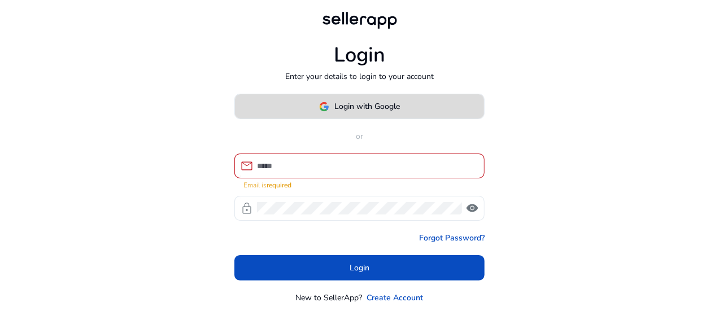
click at [441, 99] on span at bounding box center [359, 106] width 249 height 27
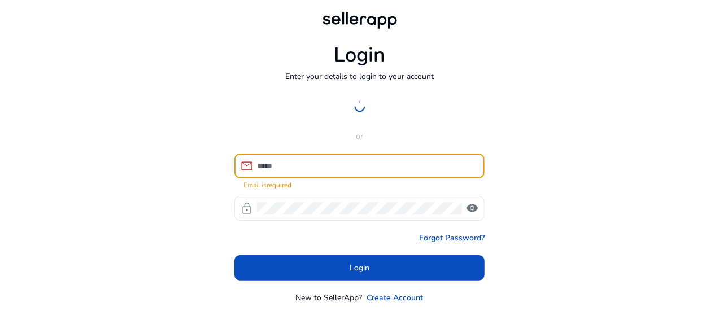
click at [356, 161] on input at bounding box center [366, 166] width 218 height 12
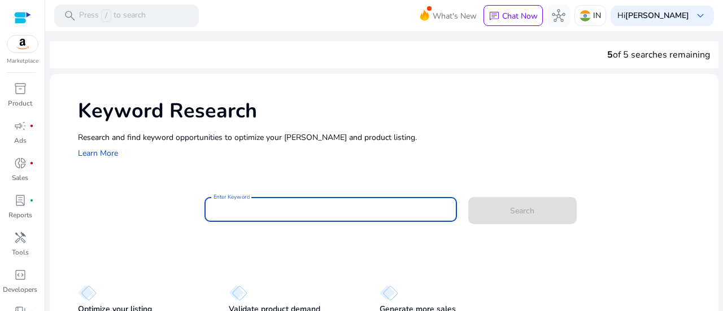
click at [337, 209] on input "Enter Keyword" at bounding box center [330, 209] width 234 height 12
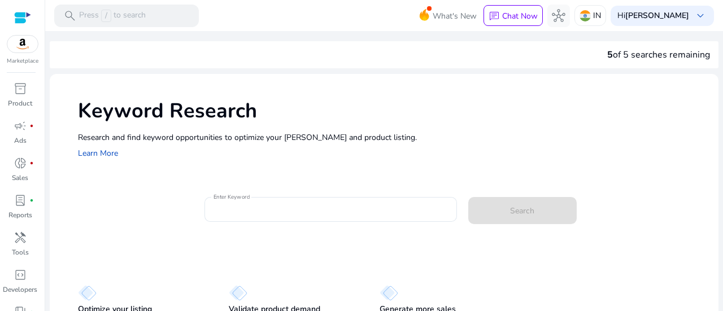
click at [595, 4] on div "What's New chat Chat Now hub IN Hi [PERSON_NAME] keyboard_arrow_down" at bounding box center [572, 15] width 281 height 27
click at [590, 15] on img at bounding box center [584, 15] width 11 height 11
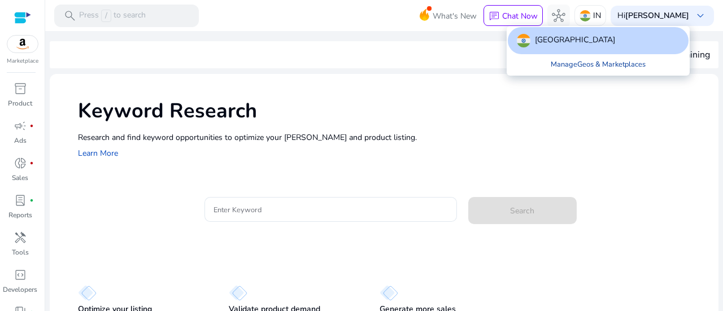
click at [582, 65] on link "Manage Geos & Marketplaces" at bounding box center [597, 64] width 113 height 20
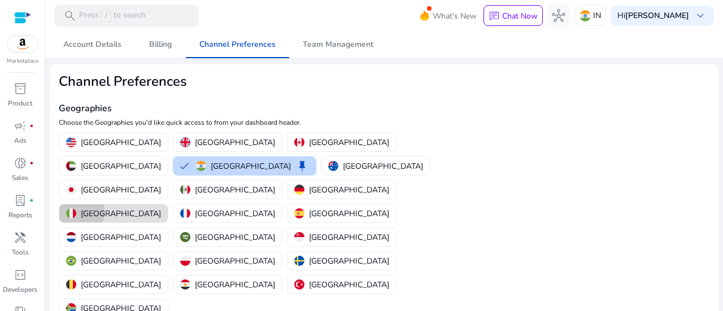
click at [168, 204] on button "[GEOGRAPHIC_DATA]" at bounding box center [113, 213] width 108 height 18
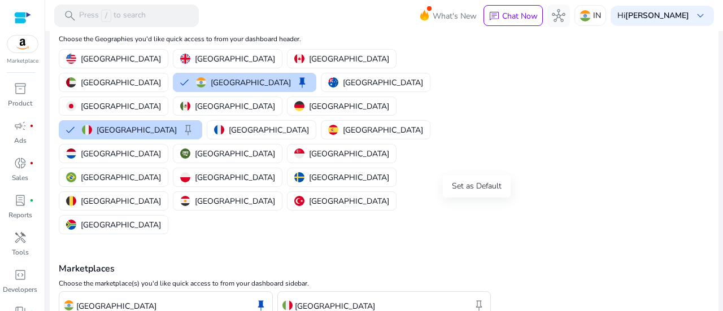
click at [480, 299] on span "keep" at bounding box center [479, 306] width 14 height 14
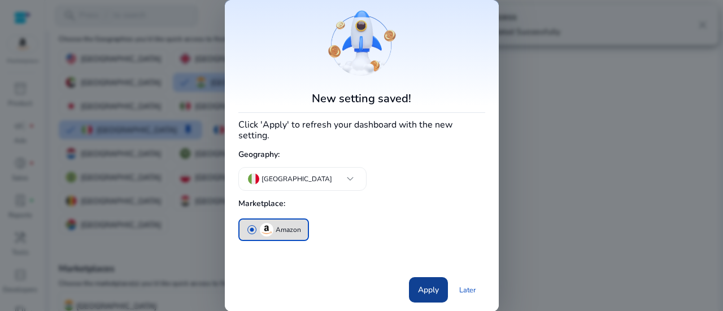
click at [432, 284] on span "Apply" at bounding box center [428, 290] width 21 height 12
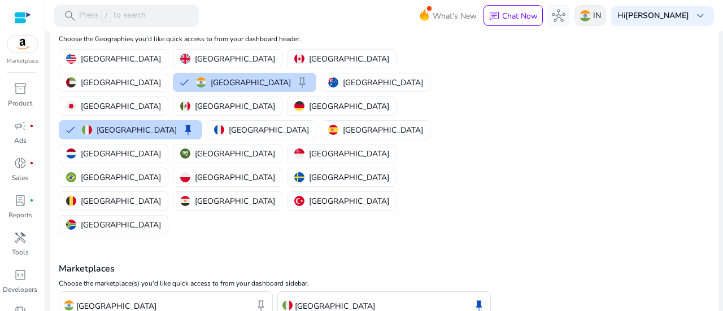
click at [596, 21] on div "IN" at bounding box center [590, 15] width 32 height 21
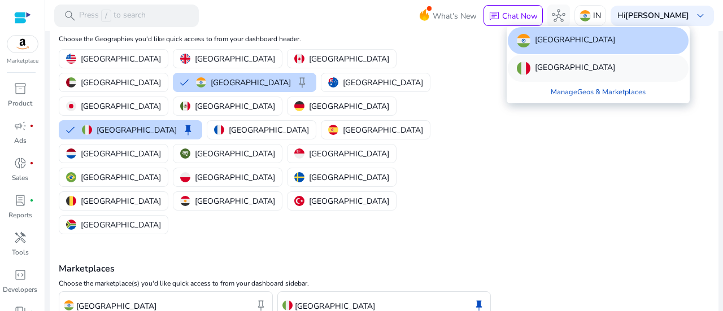
click at [557, 75] on div "[GEOGRAPHIC_DATA]" at bounding box center [598, 68] width 181 height 27
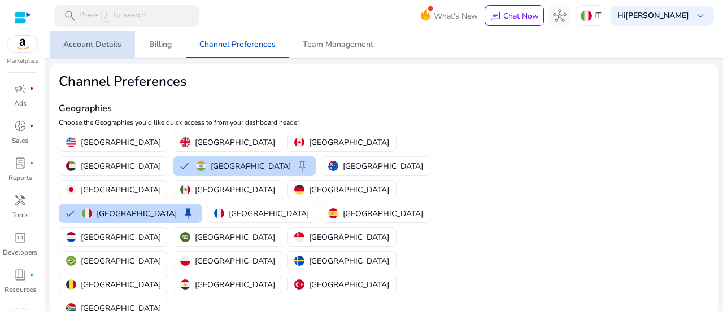
click at [99, 47] on span "Account Details" at bounding box center [92, 45] width 58 height 8
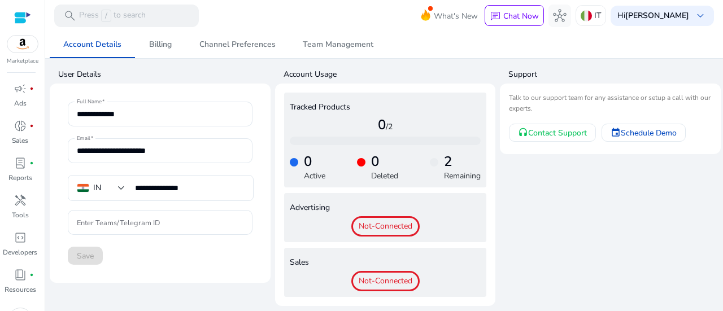
click at [23, 20] on div at bounding box center [22, 17] width 17 height 13
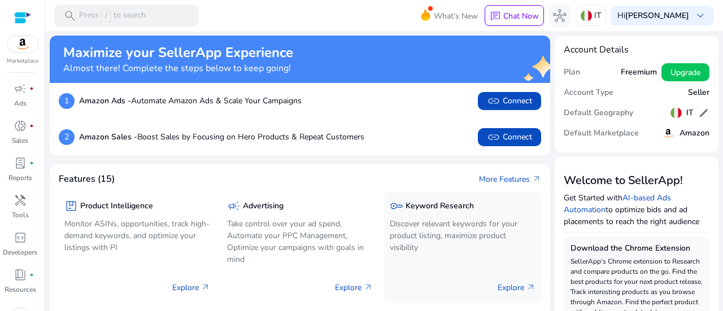
click at [518, 291] on p "Explore arrow_outward" at bounding box center [516, 288] width 38 height 12
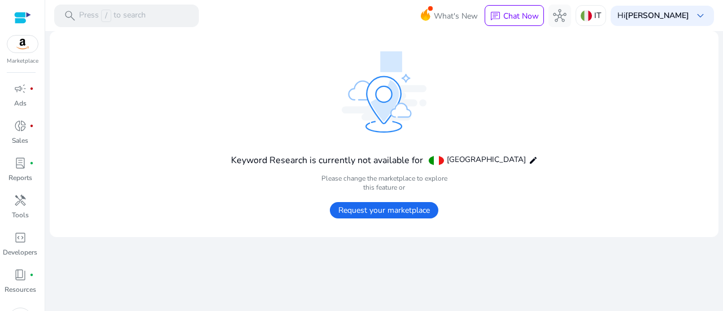
click at [386, 212] on span "Request your marketplace" at bounding box center [384, 210] width 108 height 16
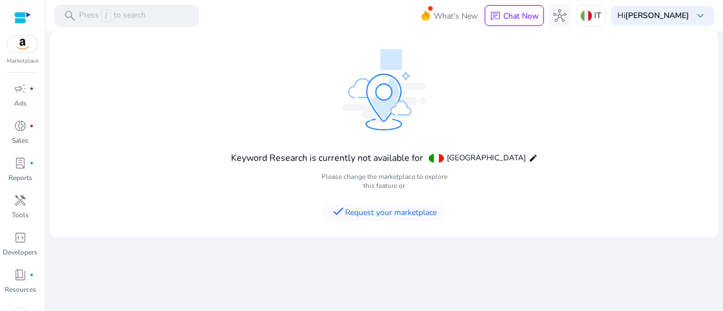
click at [22, 22] on div at bounding box center [22, 17] width 17 height 13
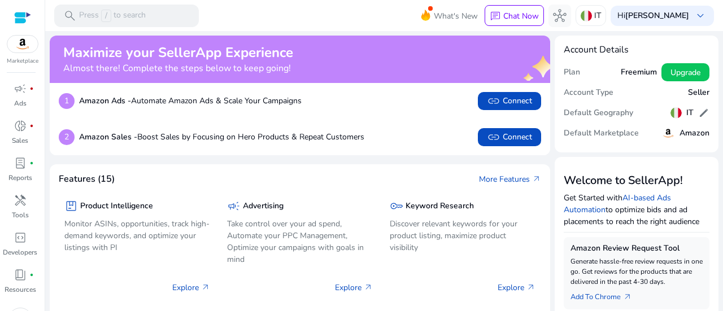
scroll to position [24, 0]
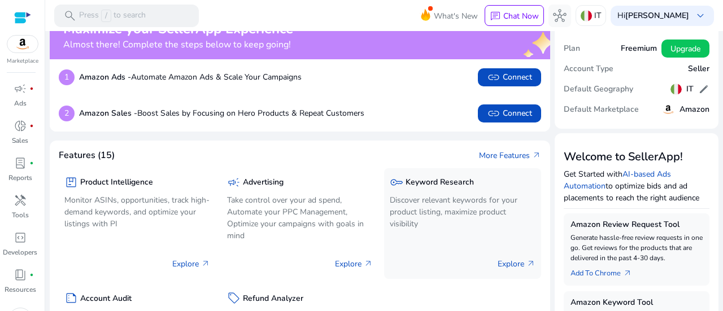
click at [477, 184] on div "key Keyword Research" at bounding box center [463, 182] width 146 height 16
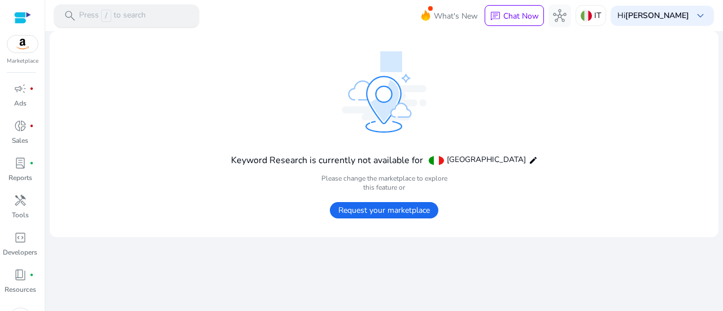
click at [130, 23] on div "search Press / to search" at bounding box center [126, 16] width 145 height 23
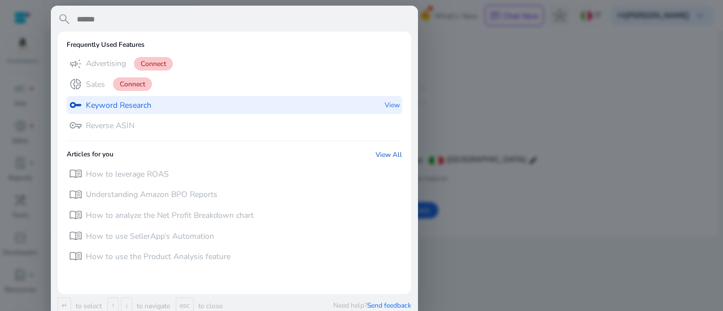
click at [102, 110] on p "Keyword Research" at bounding box center [118, 105] width 65 height 11
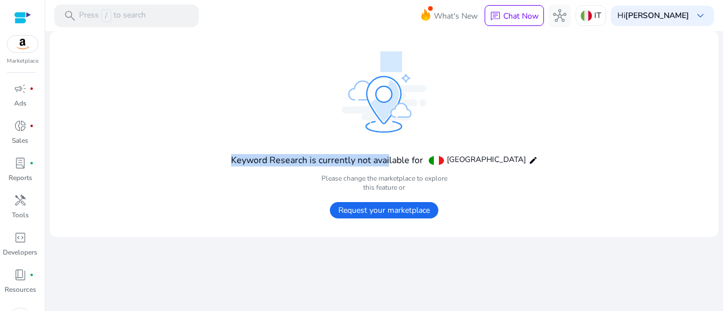
drag, startPoint x: 247, startPoint y: 155, endPoint x: 425, endPoint y: 165, distance: 177.6
click at [425, 165] on mat-card "Keyword Research is currently not available for [GEOGRAPHIC_DATA] edit Please c…" at bounding box center [384, 134] width 668 height 206
click at [423, 165] on h4 "Keyword Research is currently not available for" at bounding box center [327, 160] width 192 height 11
click at [339, 180] on h4 "Please change the marketplace to explore this feature or" at bounding box center [384, 183] width 307 height 18
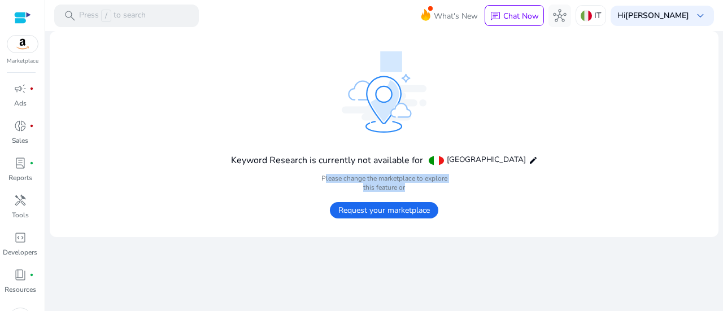
drag, startPoint x: 339, startPoint y: 180, endPoint x: 408, endPoint y: 188, distance: 69.3
click at [408, 188] on h4 "Please change the marketplace to explore this feature or" at bounding box center [384, 183] width 307 height 18
click at [373, 216] on span "Request your marketplace" at bounding box center [384, 210] width 108 height 16
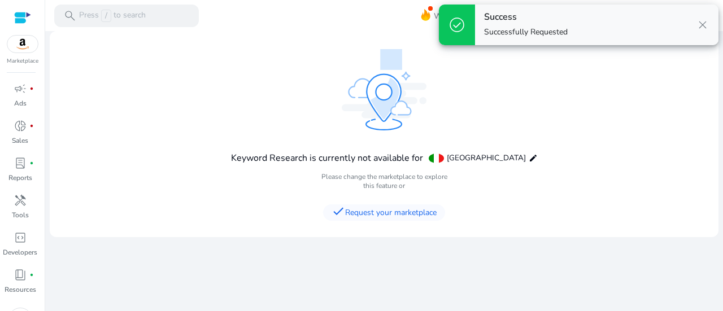
click at [699, 23] on span "close" at bounding box center [703, 25] width 14 height 14
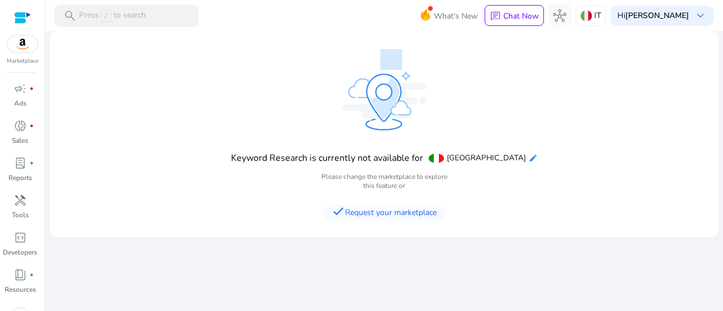
click at [528, 160] on mat-icon "edit" at bounding box center [532, 158] width 9 height 9
click at [297, 76] on div "Keyword Research is currently not available for [GEOGRAPHIC_DATA] edit Please c…" at bounding box center [384, 134] width 307 height 170
